Goal: Ask a question: Seek information or help from site administrators or community

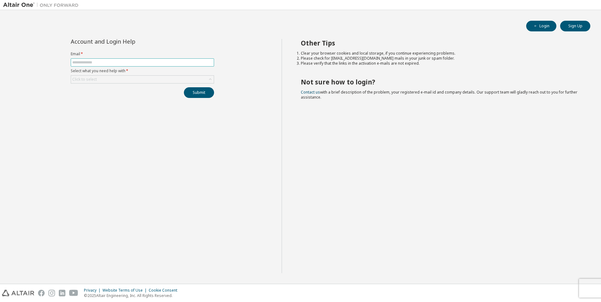
click at [103, 62] on input "text" at bounding box center [142, 62] width 140 height 5
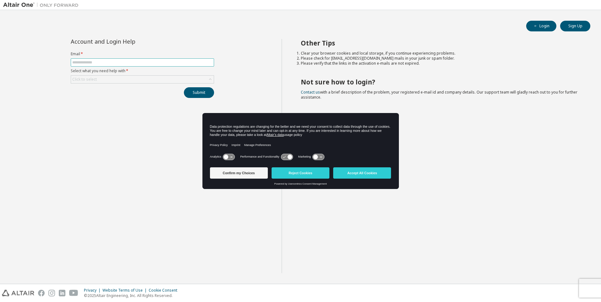
click at [110, 63] on input "text" at bounding box center [142, 62] width 140 height 5
click at [349, 171] on button "Accept All Cookies" at bounding box center [362, 173] width 58 height 11
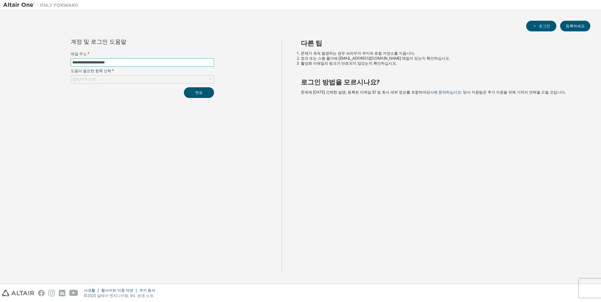
click at [108, 64] on input "**********" at bounding box center [142, 62] width 140 height 5
click at [110, 62] on input "**********" at bounding box center [142, 62] width 140 height 5
type input "**********"
click at [101, 80] on div "클릭하여 선택" at bounding box center [142, 80] width 143 height 8
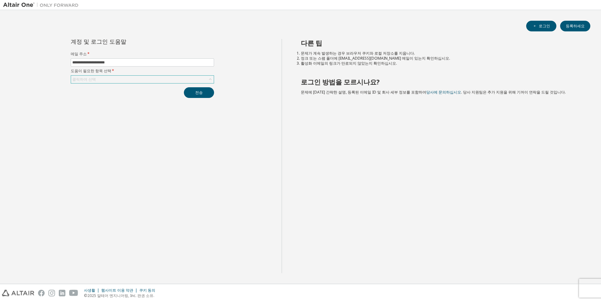
click at [101, 80] on div "클릭하여 선택" at bounding box center [142, 80] width 143 height 8
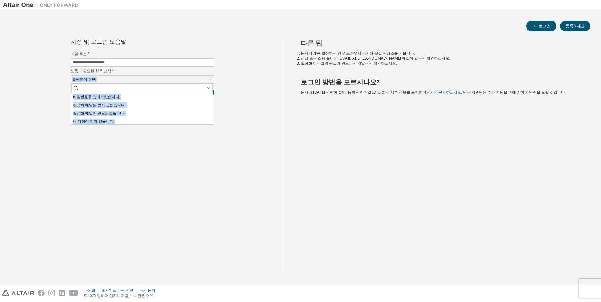
drag, startPoint x: 101, startPoint y: 80, endPoint x: 100, endPoint y: 123, distance: 43.1
click at [100, 123] on li "내 계정이 잠겨 있습니다." at bounding box center [141, 122] width 141 height 8
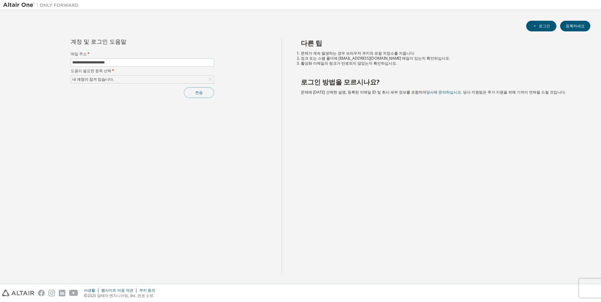
click at [205, 92] on button "전송" at bounding box center [199, 92] width 30 height 11
click at [196, 91] on button "전송" at bounding box center [199, 92] width 30 height 11
click at [169, 79] on div "내 계정이 잠겨 있습니다." at bounding box center [142, 80] width 143 height 8
click at [152, 81] on div "내 계정이 잠겨 있습니다." at bounding box center [142, 80] width 143 height 8
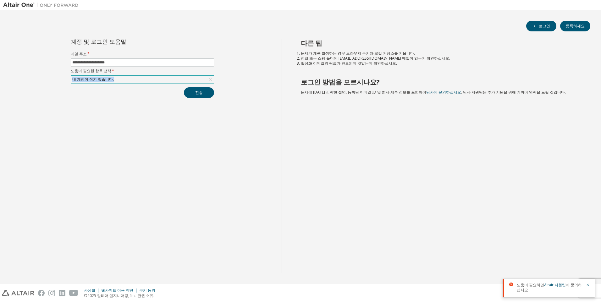
click at [152, 81] on div "내 계정이 잠겨 있습니다." at bounding box center [142, 80] width 143 height 8
click at [139, 82] on div "내 계정이 잠겨 있습니다." at bounding box center [142, 80] width 143 height 8
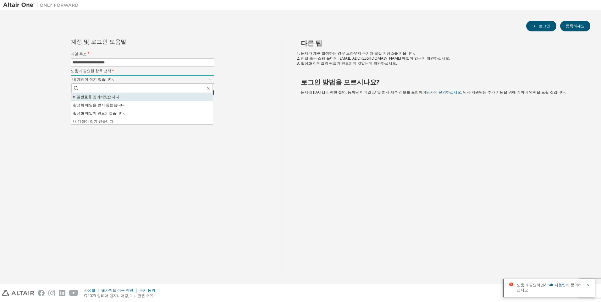
click at [119, 96] on li "비밀번호를 잊어버렸습니다." at bounding box center [141, 97] width 141 height 8
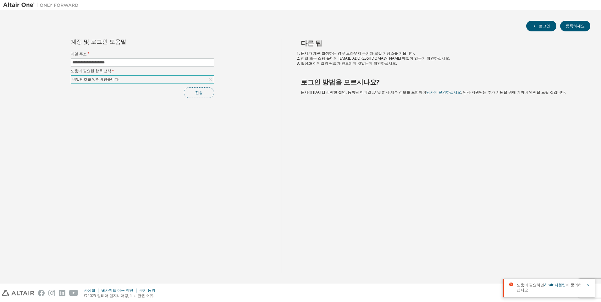
click at [203, 93] on button "전송" at bounding box center [199, 92] width 30 height 11
click at [203, 93] on div "전송" at bounding box center [142, 92] width 143 height 11
click at [543, 28] on font "로그인" at bounding box center [544, 26] width 11 height 5
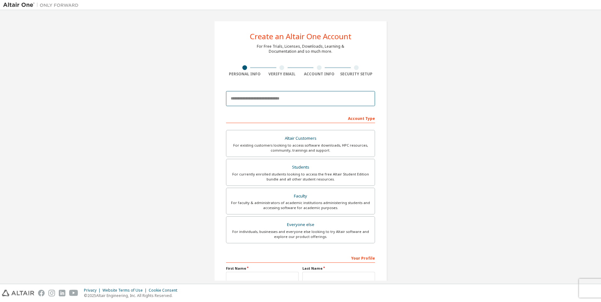
click at [321, 100] on input "email" at bounding box center [300, 98] width 149 height 15
type input "**********"
click at [289, 174] on div "For currently enrolled students looking to access the free Altair Student Editi…" at bounding box center [300, 177] width 141 height 10
click at [289, 174] on div "Altair Customers For existing customers looking to access software downloads, H…" at bounding box center [300, 187] width 149 height 115
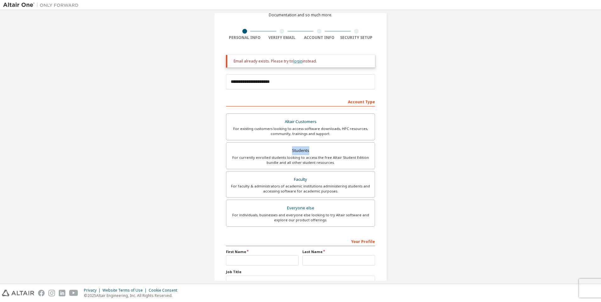
scroll to position [85, 0]
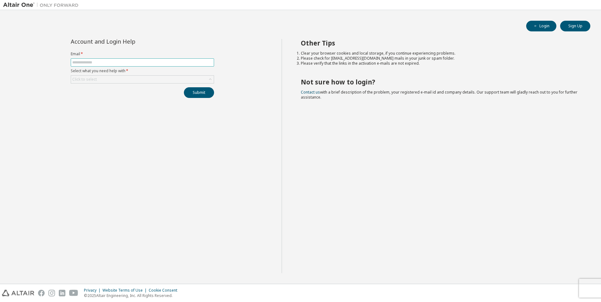
click at [143, 62] on input "text" at bounding box center [142, 62] width 140 height 5
click at [109, 63] on input "**********" at bounding box center [142, 62] width 140 height 5
type input "**********"
click at [117, 77] on div "Click to select" at bounding box center [142, 80] width 143 height 8
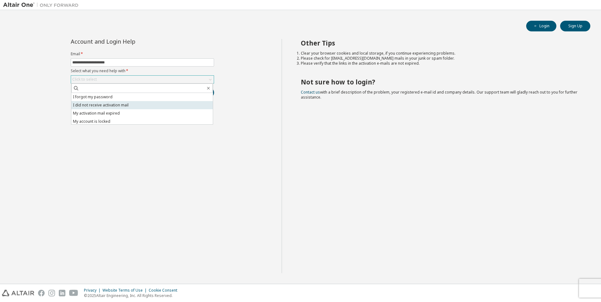
click at [115, 106] on li "I did not receive activation mail" at bounding box center [141, 105] width 141 height 8
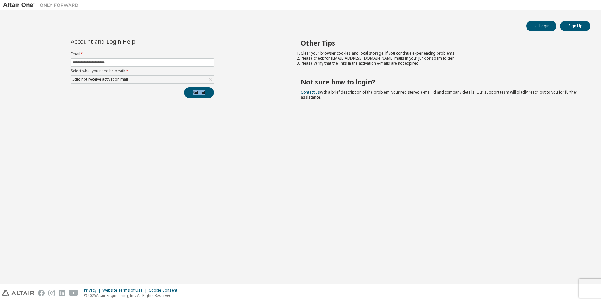
click at [115, 106] on div "**********" at bounding box center [142, 156] width 278 height 234
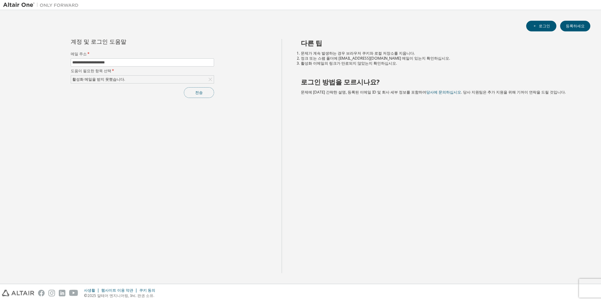
click at [208, 97] on button "전송" at bounding box center [199, 92] width 30 height 11
click at [208, 97] on div "전송" at bounding box center [142, 92] width 143 height 11
click at [549, 284] on link "Altair 지원팀" at bounding box center [555, 285] width 22 height 5
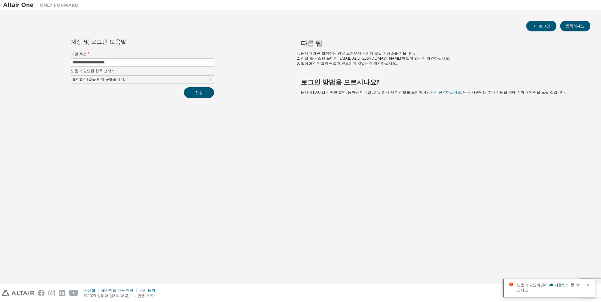
click at [529, 286] on span "도움이 필요하면 Altair 지원팀 에 문의하십시오." at bounding box center [549, 288] width 65 height 10
click at [588, 284] on icon "button" at bounding box center [588, 285] width 4 height 4
click at [590, 289] on div "사생활 웹사이트 이용 약관 쿠키 동의 © 2025 알테어 엔지니어링, Inc. 판권 소유." at bounding box center [300, 293] width 601 height 18
click at [585, 288] on div "사생활 웹사이트 이용 약관 쿠키 동의 © 2025 알테어 엔지니어링, Inc. 판권 소유." at bounding box center [300, 293] width 601 height 18
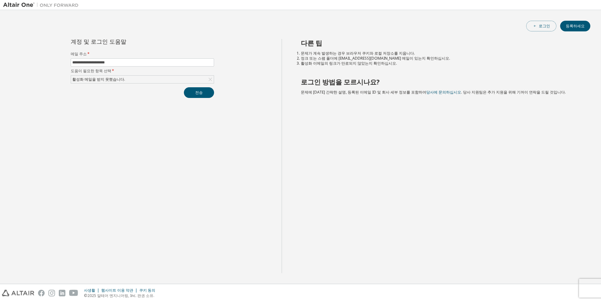
click at [547, 24] on font "로그인" at bounding box center [544, 26] width 11 height 5
